Goal: Task Accomplishment & Management: Use online tool/utility

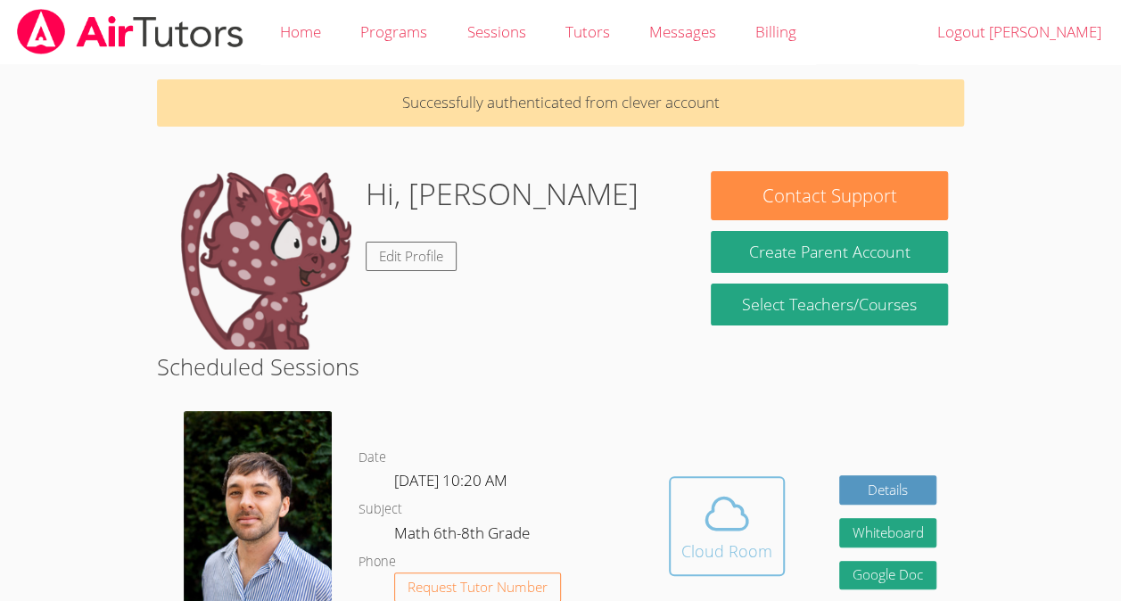
click at [703, 558] on div "Cloud Room" at bounding box center [726, 550] width 91 height 25
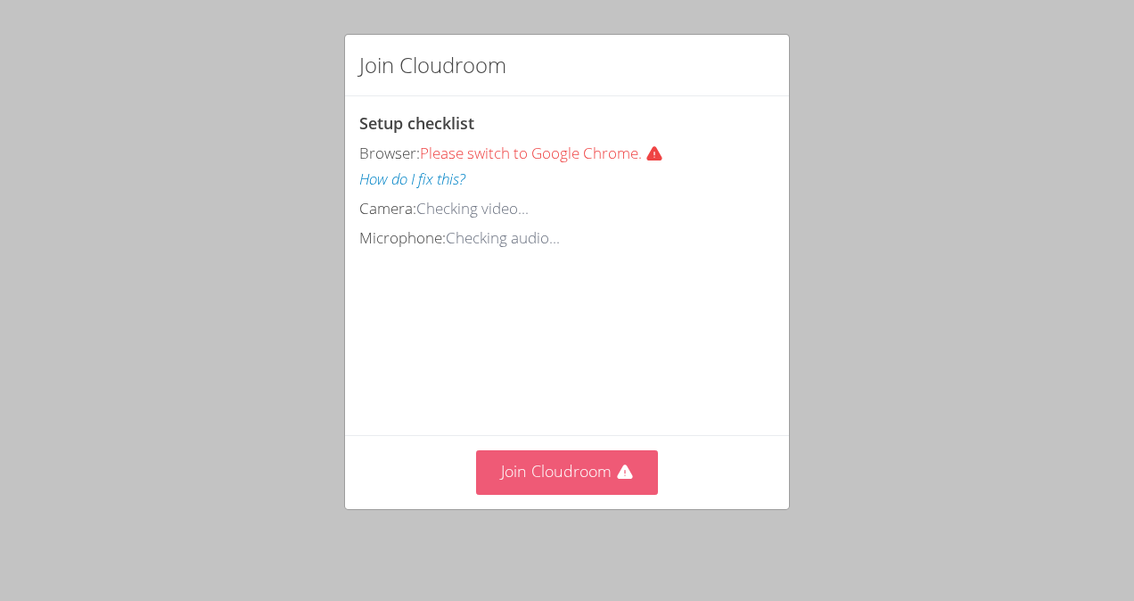
click at [576, 494] on button "Join Cloudroom" at bounding box center [567, 472] width 183 height 44
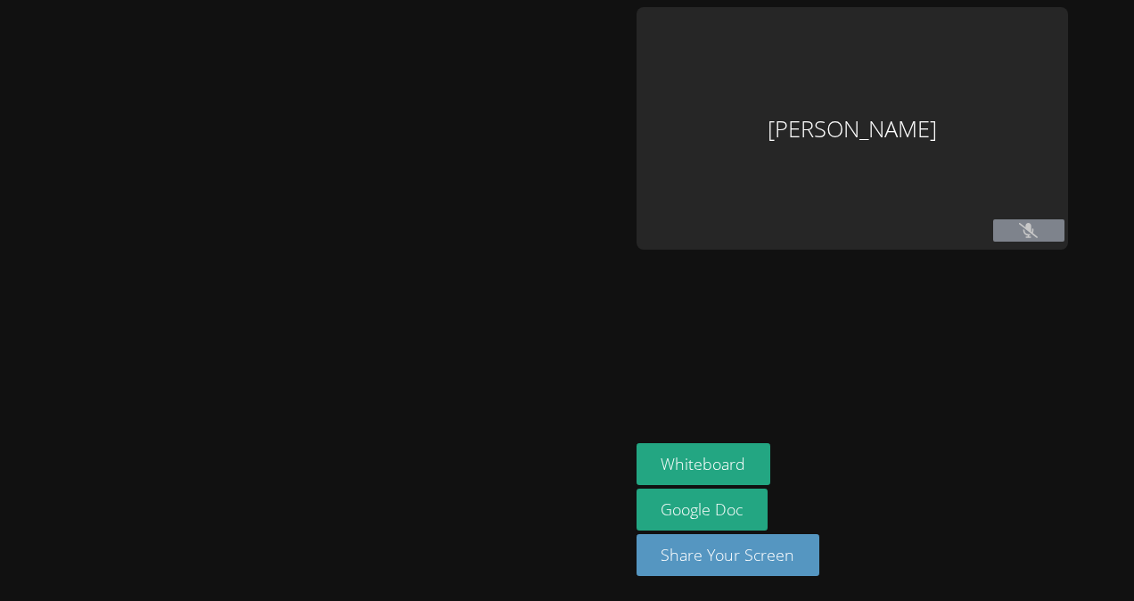
click at [576, 487] on div at bounding box center [314, 300] width 615 height 587
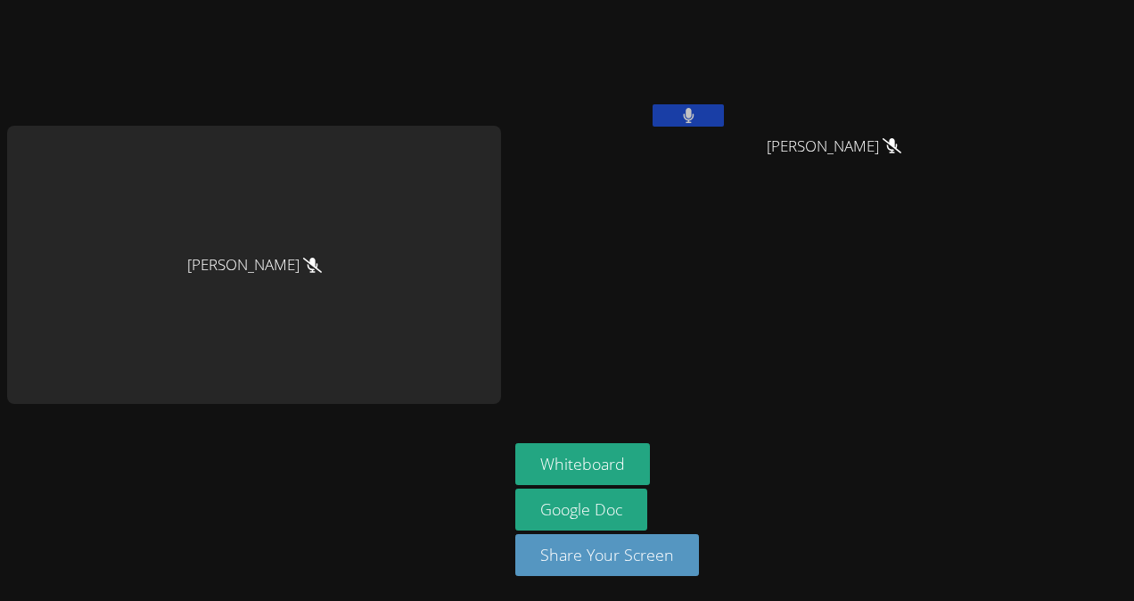
click at [693, 102] on video at bounding box center [621, 66] width 212 height 119
click at [696, 121] on button at bounding box center [688, 115] width 71 height 22
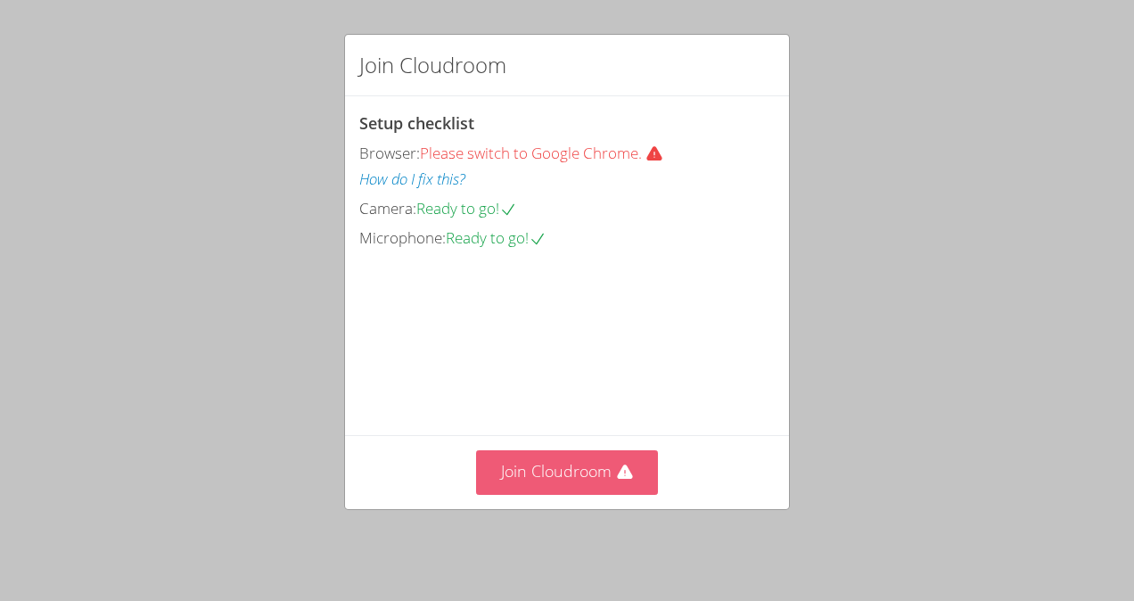
click at [546, 473] on button "Join Cloudroom" at bounding box center [567, 472] width 183 height 44
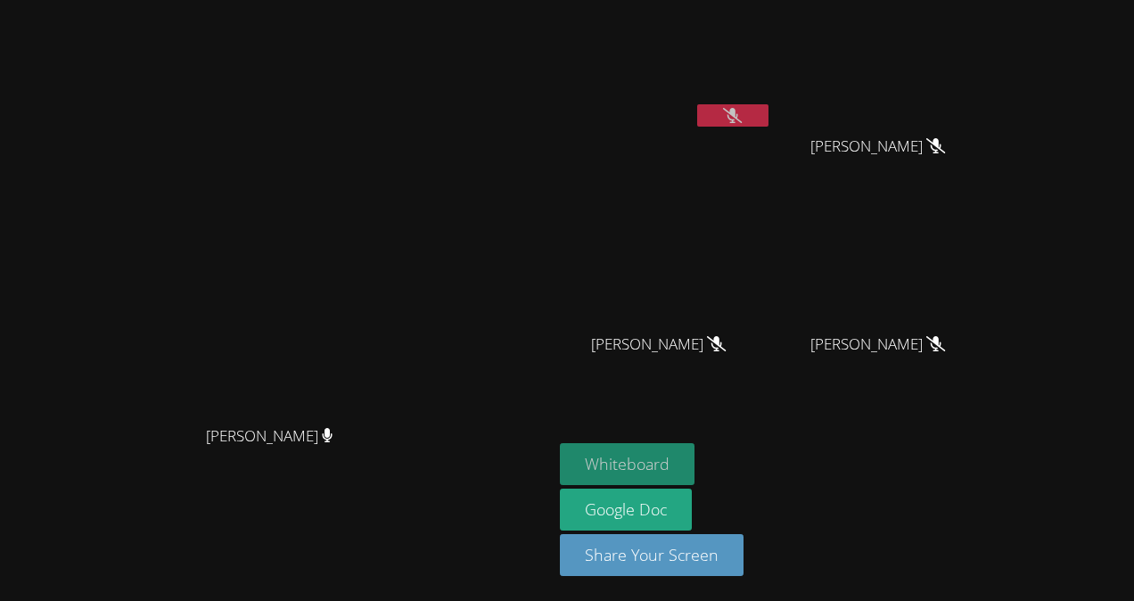
click at [694, 460] on button "Whiteboard" at bounding box center [627, 464] width 135 height 42
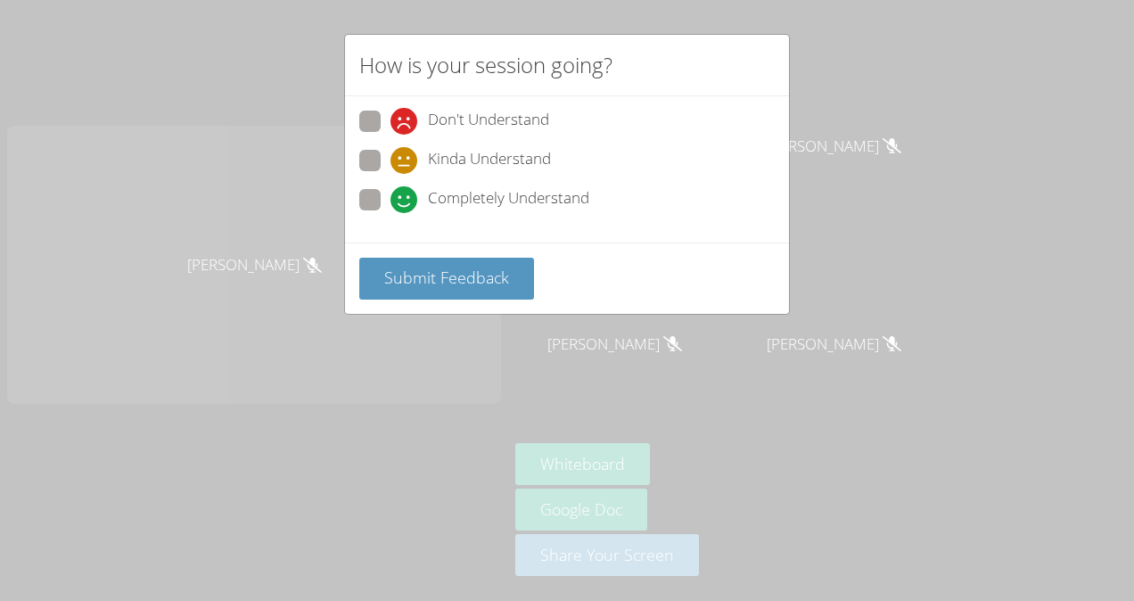
click at [452, 199] on span "Completely Understand" at bounding box center [508, 199] width 161 height 27
click at [406, 199] on input "Completely Understand" at bounding box center [397, 196] width 15 height 15
radio input "true"
click at [477, 280] on span "Submit Feedback" at bounding box center [446, 277] width 125 height 21
